Goal: Transaction & Acquisition: Book appointment/travel/reservation

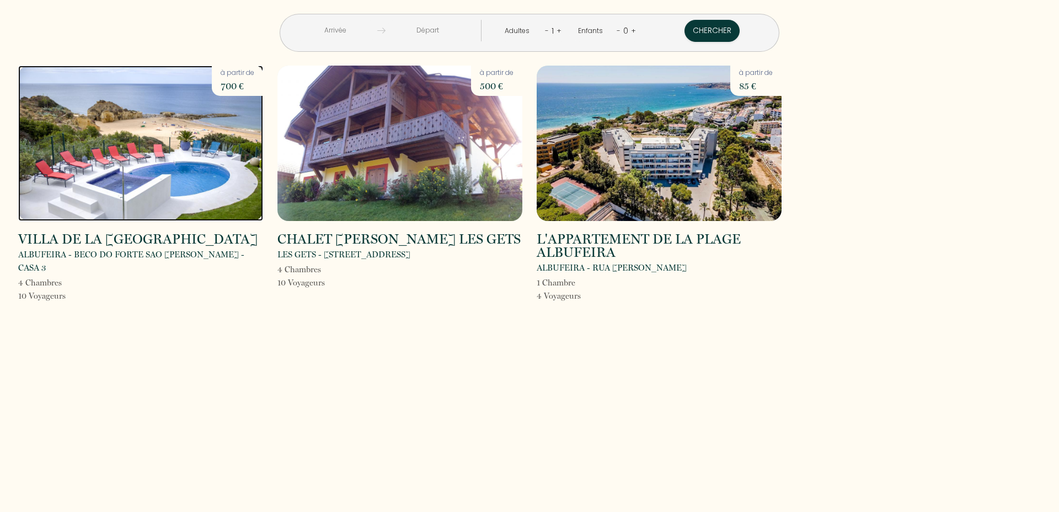
click at [173, 125] on img at bounding box center [140, 143] width 245 height 155
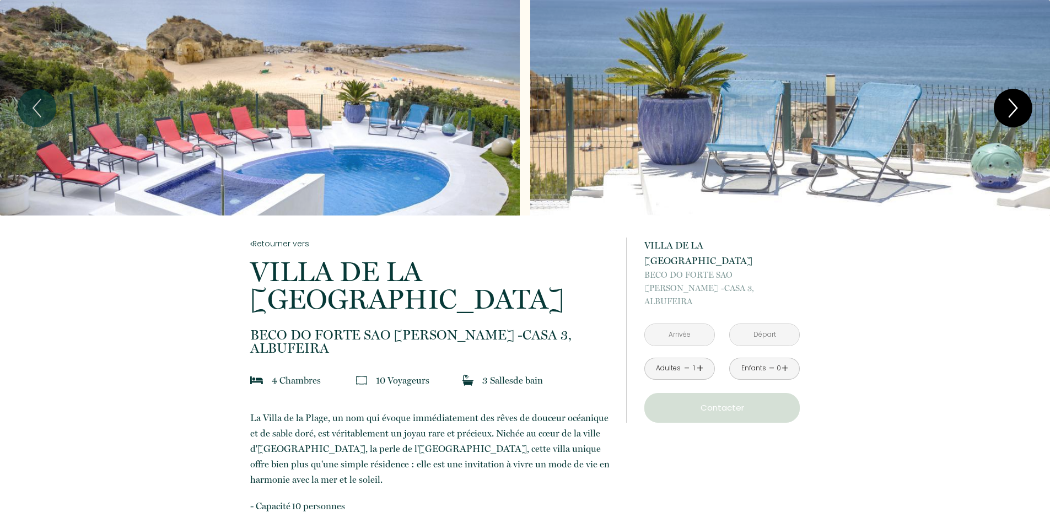
click at [1017, 111] on icon "Next" at bounding box center [1013, 108] width 23 height 33
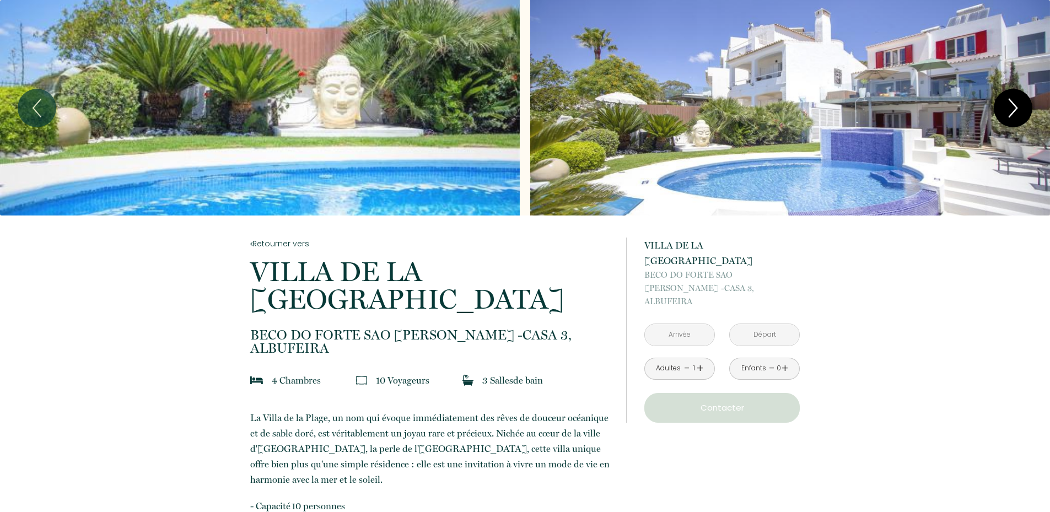
click at [1017, 111] on icon "Next" at bounding box center [1013, 108] width 23 height 33
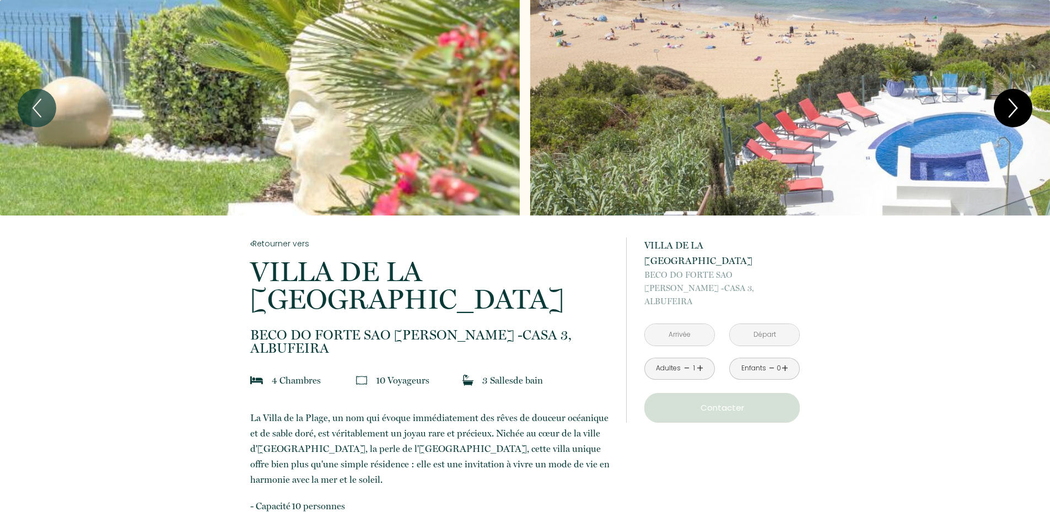
click at [1017, 111] on icon "Next" at bounding box center [1013, 108] width 23 height 33
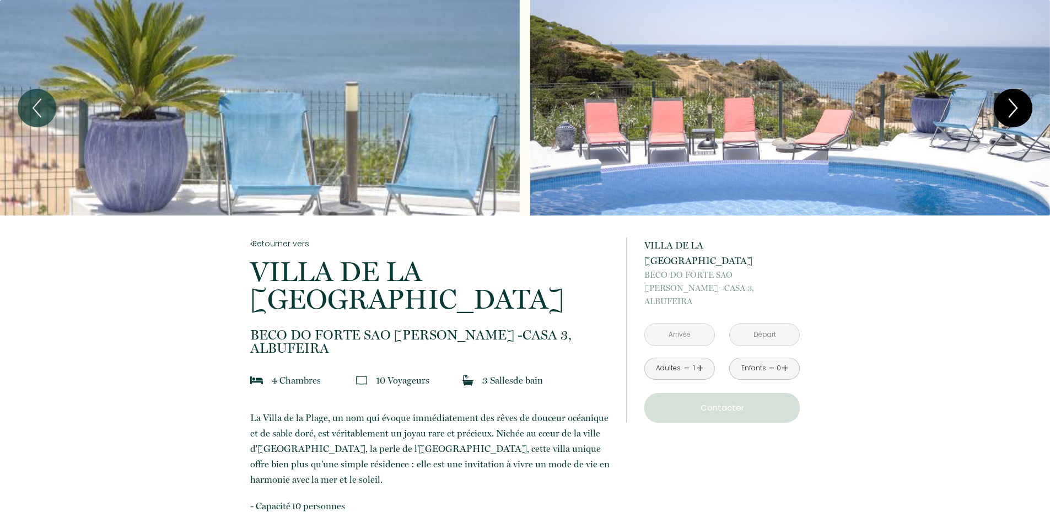
click at [1017, 111] on icon "Next" at bounding box center [1013, 108] width 23 height 33
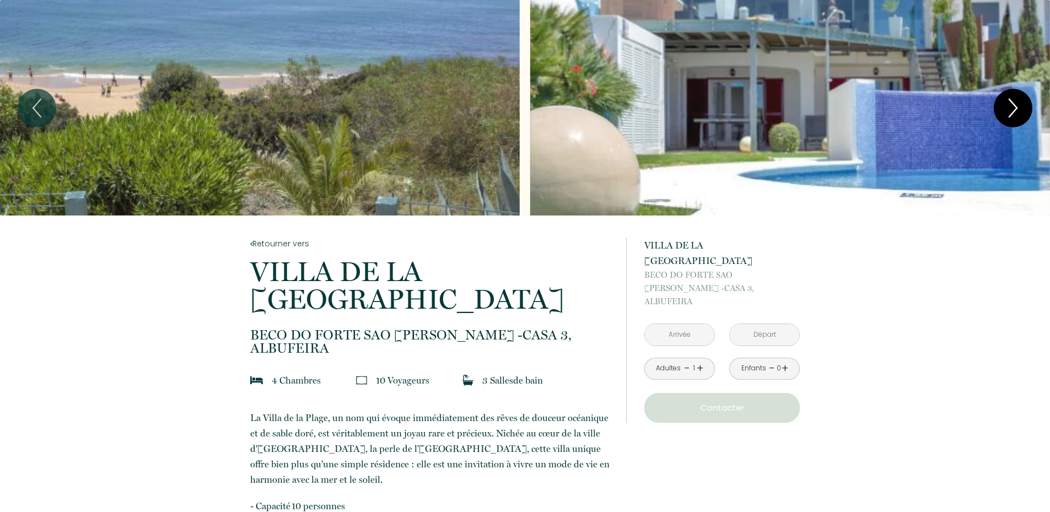
click at [1017, 111] on icon "Next" at bounding box center [1013, 108] width 23 height 33
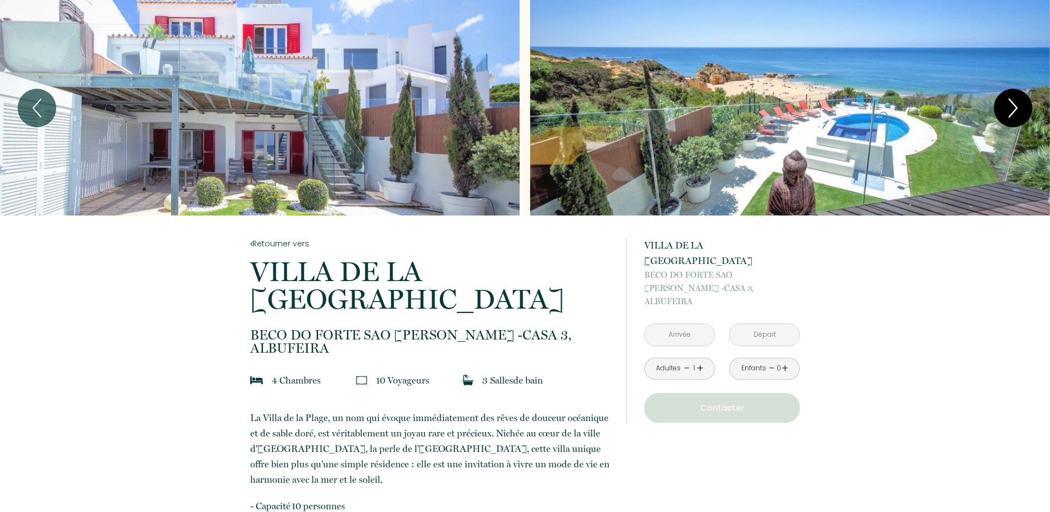
click at [1017, 111] on icon "Next" at bounding box center [1013, 108] width 23 height 33
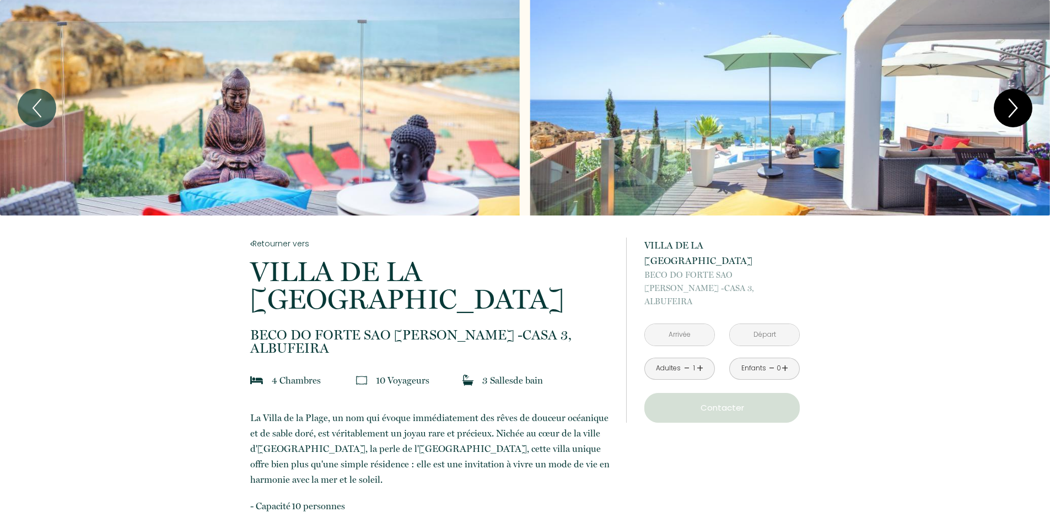
click at [1017, 111] on icon "Next" at bounding box center [1013, 108] width 23 height 33
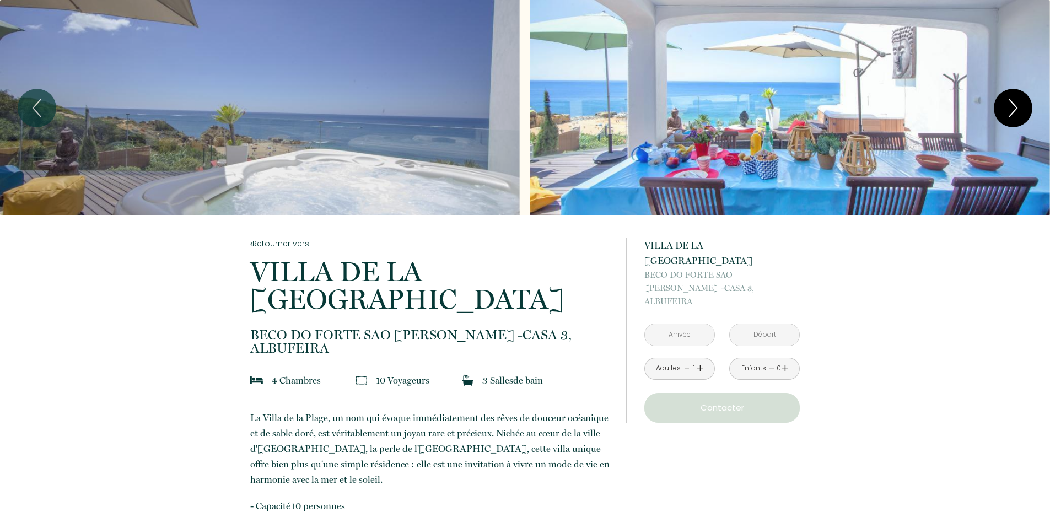
click at [1027, 104] on button "Next" at bounding box center [1013, 108] width 39 height 39
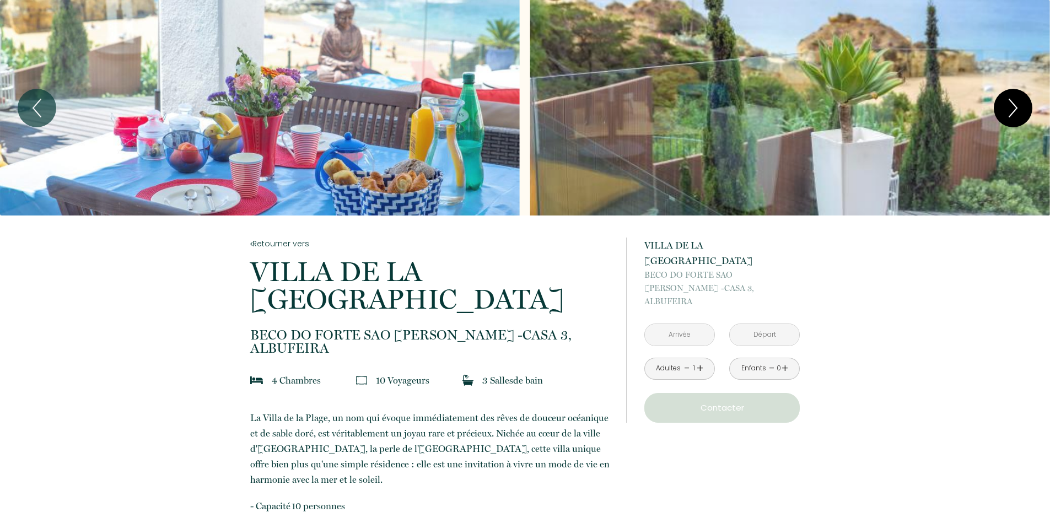
click at [1027, 104] on button "Next" at bounding box center [1013, 108] width 39 height 39
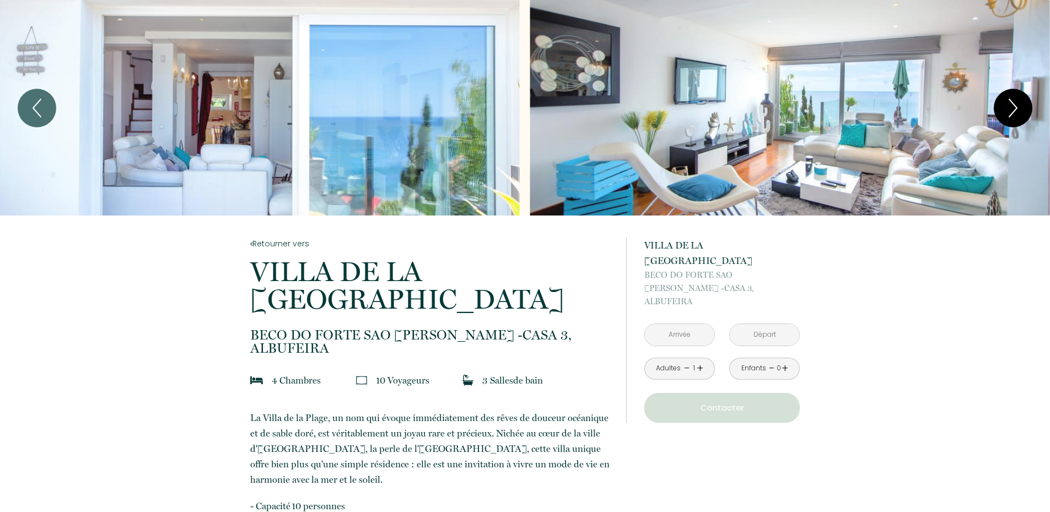
click at [1027, 104] on button "Next" at bounding box center [1013, 108] width 39 height 39
